Goal: Information Seeking & Learning: Learn about a topic

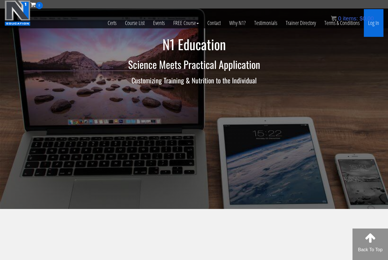
click at [373, 26] on link "Log In" at bounding box center [374, 23] width 20 height 28
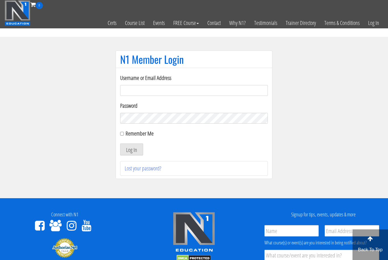
type input "filippo.cirocchi95@gmail.com"
click at [131, 150] on button "Log In" at bounding box center [131, 150] width 23 height 12
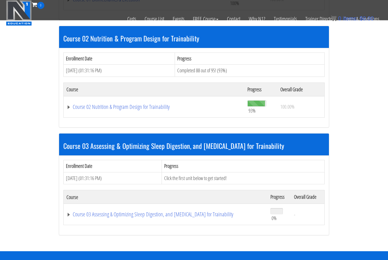
scroll to position [267, 0]
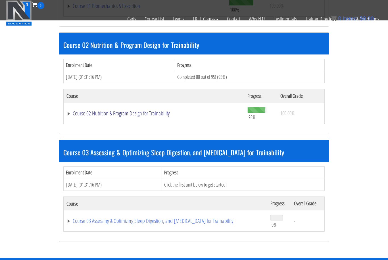
click at [156, 113] on link "Course 02 Nutrition & Program Design for Trainability" at bounding box center [153, 114] width 175 height 6
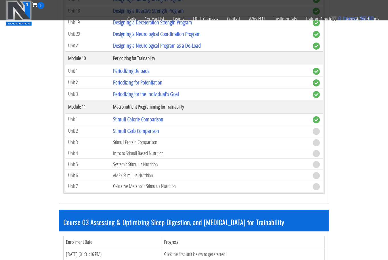
scroll to position [1453, 0]
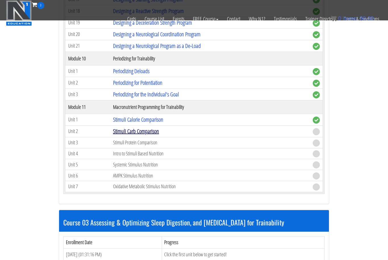
click at [149, 131] on link "Stimuli Carb Comparison" at bounding box center [136, 132] width 46 height 8
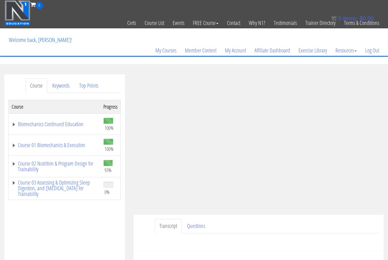
scroll to position [41, 0]
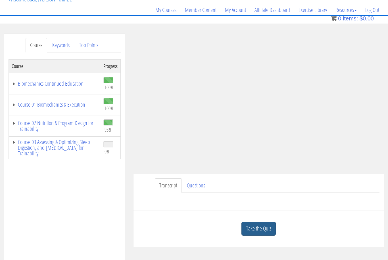
click at [263, 224] on link "Take the Quiz" at bounding box center [258, 229] width 34 height 14
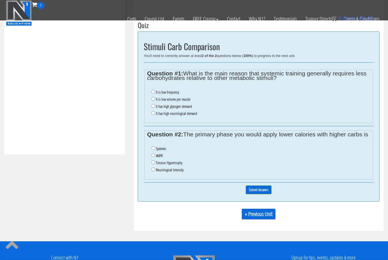
scroll to position [205, 0]
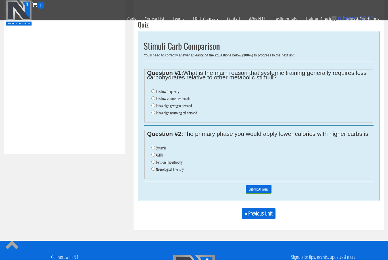
click at [161, 100] on label "It is low volume per muscle" at bounding box center [173, 99] width 34 height 5
click at [155, 100] on input "It is low volume per muscle" at bounding box center [153, 99] width 4 height 4
radio input "true"
click at [181, 165] on label "Tension Hypertrophy" at bounding box center [169, 162] width 26 height 5
click at [155, 164] on input "Tension Hypertrophy" at bounding box center [153, 162] width 4 height 4
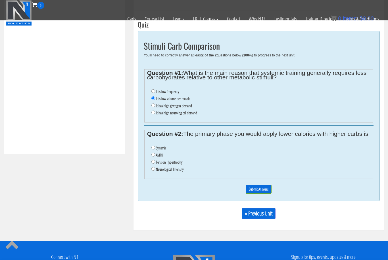
radio input "true"
click at [258, 188] on input "Submit Answers" at bounding box center [259, 189] width 26 height 9
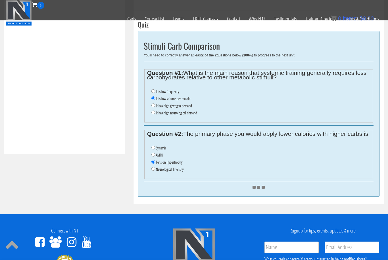
scroll to position [205, 0]
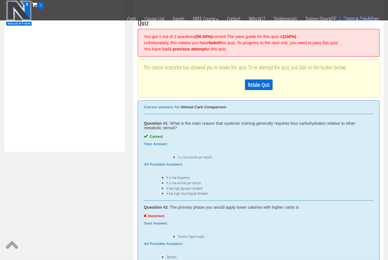
scroll to position [207, 0]
click at [260, 85] on link "Retake Quiz" at bounding box center [259, 84] width 28 height 11
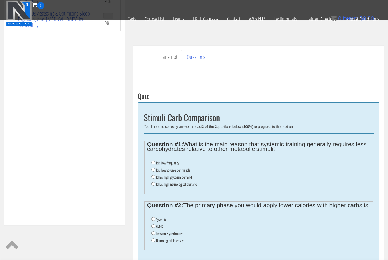
scroll to position [137, 0]
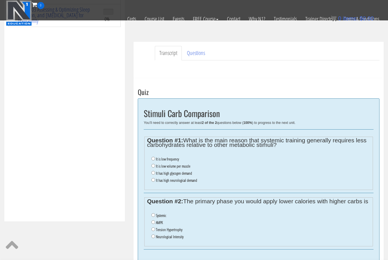
click at [178, 168] on label "It is low volume per muscle" at bounding box center [173, 166] width 34 height 5
click at [155, 168] on input "It is low volume per muscle" at bounding box center [153, 166] width 4 height 4
radio input "true"
click at [155, 224] on input "AMPK" at bounding box center [153, 223] width 4 height 4
radio input "true"
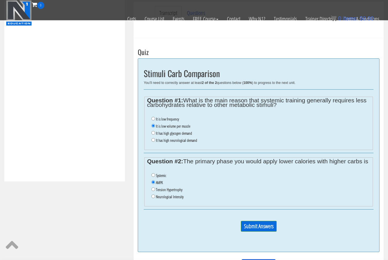
scroll to position [177, 0]
click at [262, 231] on input "Submit Answers" at bounding box center [259, 226] width 36 height 11
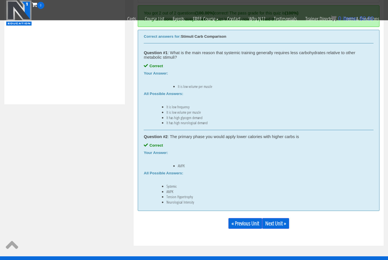
scroll to position [260, 0]
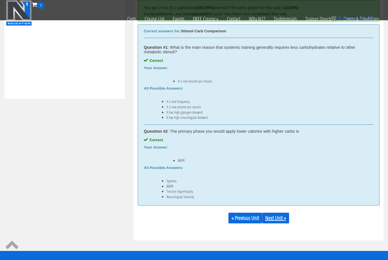
click at [283, 220] on link "Next Unit »" at bounding box center [275, 218] width 27 height 11
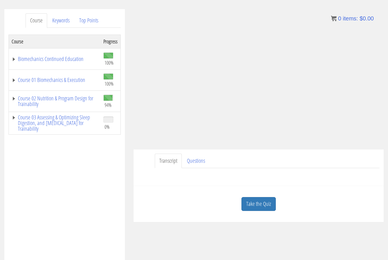
scroll to position [68, 0]
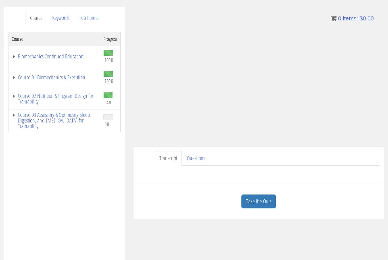
click at [264, 207] on link "Take the Quiz" at bounding box center [258, 202] width 34 height 14
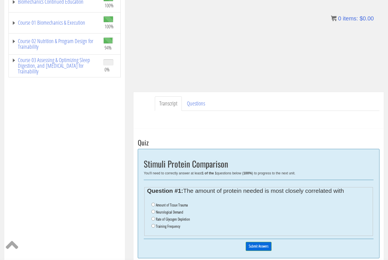
scroll to position [141, 0]
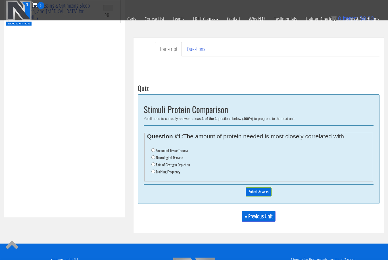
click at [179, 151] on label "Amount of Tissue Trauma" at bounding box center [172, 151] width 32 height 5
click at [155, 151] on input "Amount of Tissue Trauma" at bounding box center [153, 151] width 4 height 4
radio input "true"
click at [260, 196] on input "Submit Answers" at bounding box center [259, 192] width 26 height 9
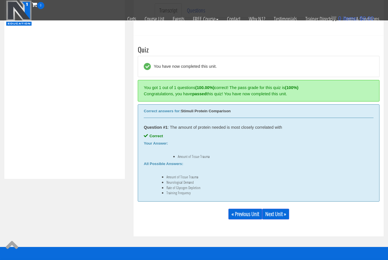
scroll to position [207, 0]
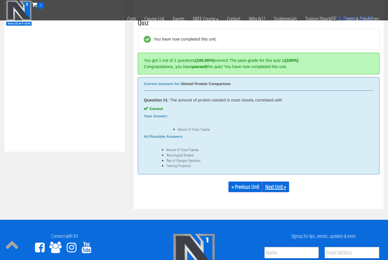
click at [277, 186] on link "Next Unit »" at bounding box center [275, 187] width 27 height 11
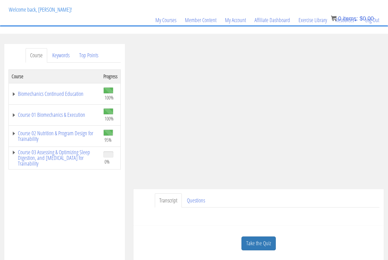
click at [254, 248] on link "Take the Quiz" at bounding box center [258, 244] width 34 height 14
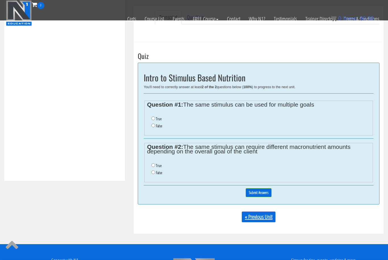
scroll to position [178, 0]
click at [156, 120] on li "True" at bounding box center [260, 119] width 219 height 7
click at [152, 117] on input "True" at bounding box center [153, 119] width 4 height 4
radio input "true"
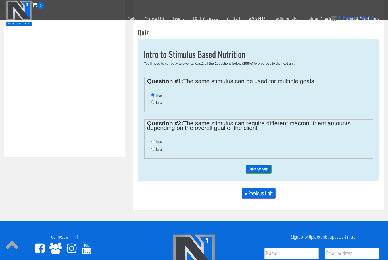
scroll to position [208, 0]
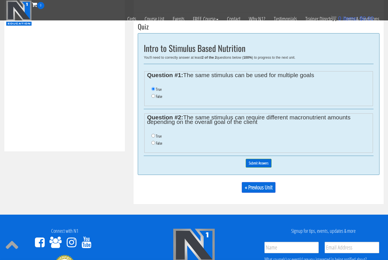
click at [155, 137] on input "True" at bounding box center [153, 136] width 4 height 4
radio input "true"
click at [247, 164] on input "Submit Answers" at bounding box center [259, 163] width 26 height 9
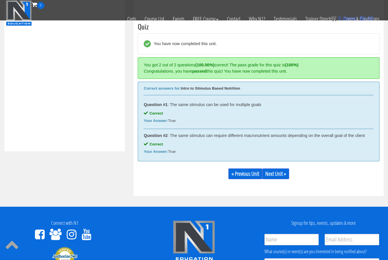
scroll to position [212, 0]
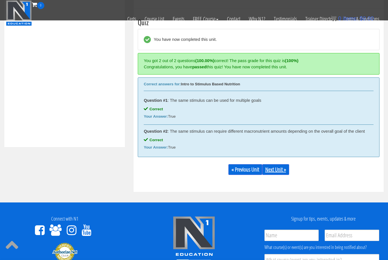
click at [279, 174] on link "Next Unit »" at bounding box center [275, 169] width 27 height 11
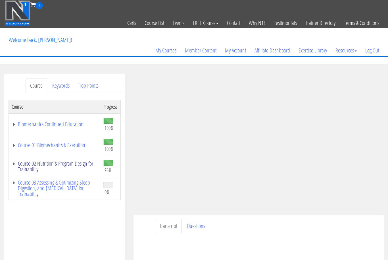
click at [66, 165] on link "Course 02 Nutrition & Program Design for Trainability" at bounding box center [55, 166] width 86 height 11
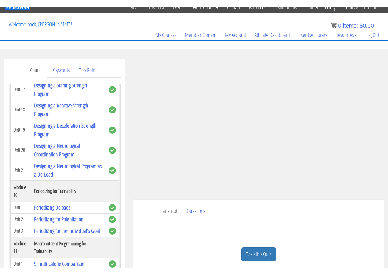
scroll to position [7, 0]
